Goal: Task Accomplishment & Management: Manage account settings

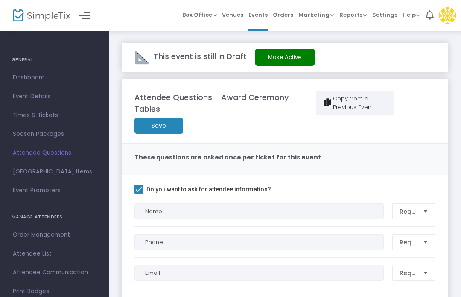
click at [392, 9] on span "Settings" at bounding box center [384, 15] width 25 height 22
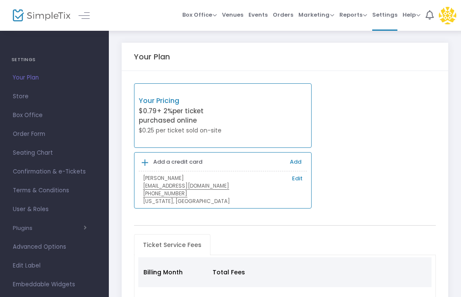
click at [26, 99] on span "Store" at bounding box center [54, 96] width 83 height 11
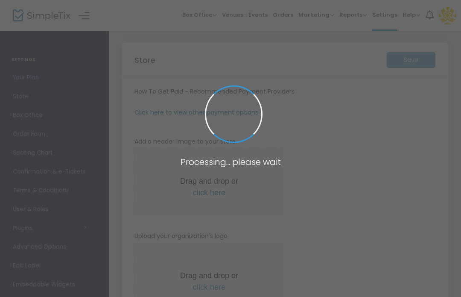
type input "[URL]"
type input "[EMAIL_ADDRESS][DOMAIN_NAME]"
radio input "true"
radio input "false"
radio input "true"
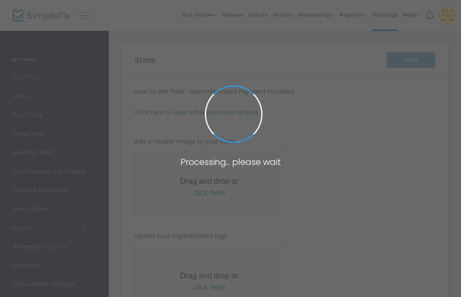
type input "SMNLBorg"
type input "4438574860"
type input "[EMAIL_ADDRESS][DOMAIN_NAME]"
type input "[DOMAIN_NAME][URL]"
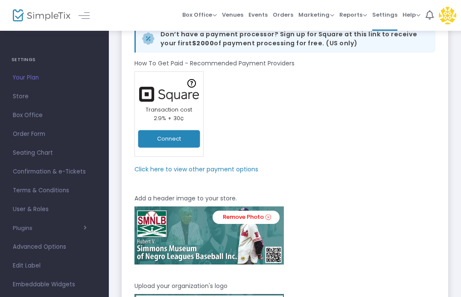
scroll to position [93, 0]
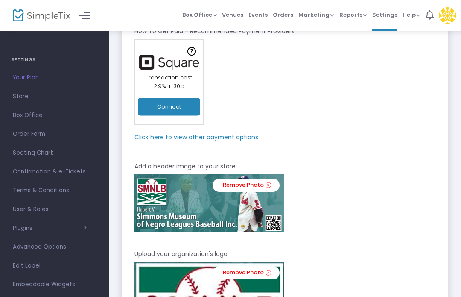
click at [339, 134] on div "Click here to view other payment options" at bounding box center [284, 139] width 309 height 12
